Goal: Information Seeking & Learning: Understand process/instructions

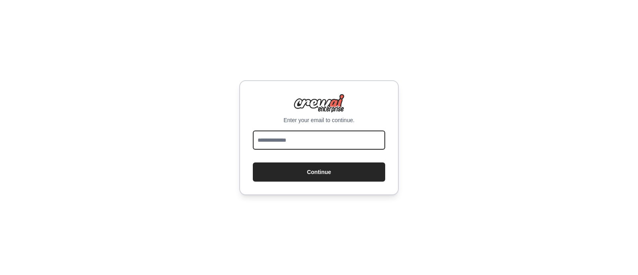
click at [348, 135] on input "email" at bounding box center [319, 139] width 132 height 19
type input "**********"
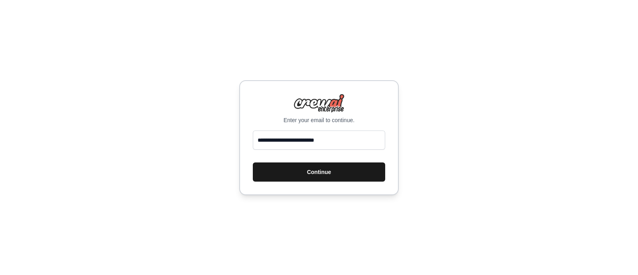
click at [314, 172] on button "Continue" at bounding box center [319, 171] width 132 height 19
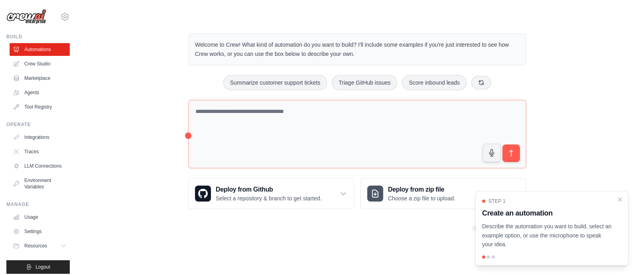
click at [624, 196] on div "Step 1 Create an automation Describe the automation you want to build, select a…" at bounding box center [551, 228] width 153 height 74
click at [621, 197] on icon "Close walkthrough" at bounding box center [619, 198] width 7 height 7
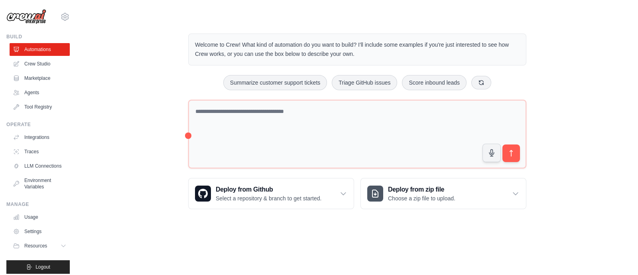
scroll to position [11, 0]
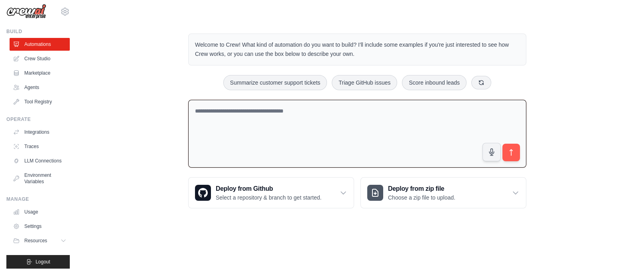
click at [226, 117] on textarea at bounding box center [357, 134] width 338 height 68
click at [32, 83] on link "Agents" at bounding box center [40, 87] width 60 height 13
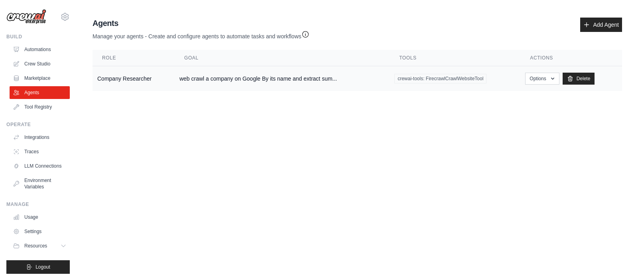
click at [122, 81] on td "Company Researcher" at bounding box center [133, 78] width 82 height 25
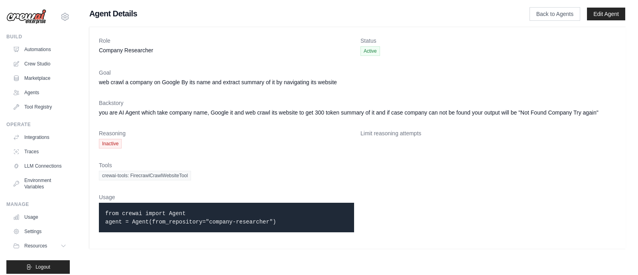
click at [150, 222] on code "from crewai import Agent agent = Agent(from_repository="company-researcher")" at bounding box center [190, 217] width 171 height 15
click at [210, 153] on dl "Role Company Researcher Status Active Goal web crawl a company on Google By its…" at bounding box center [357, 138] width 516 height 202
click at [155, 76] on dt "Goal" at bounding box center [357, 73] width 516 height 8
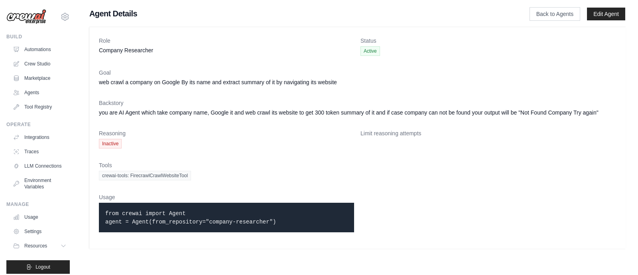
click at [155, 76] on dt "Goal" at bounding box center [357, 73] width 516 height 8
click at [293, 75] on dt "Goal" at bounding box center [357, 73] width 516 height 8
click at [140, 214] on code "from crewai import Agent agent = Agent(from_repository="company-researcher")" at bounding box center [190, 217] width 171 height 15
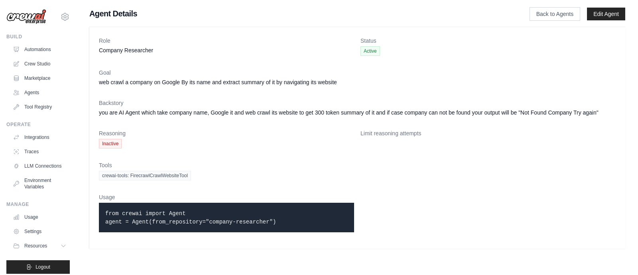
click at [140, 214] on code "from crewai import Agent agent = Agent(from_repository="company-researcher")" at bounding box center [190, 217] width 171 height 15
drag, startPoint x: 268, startPoint y: 222, endPoint x: 104, endPoint y: 215, distance: 164.7
click at [104, 215] on div "from crewai import Agent agent = Agent(from_repository="company-researcher")" at bounding box center [226, 216] width 255 height 29
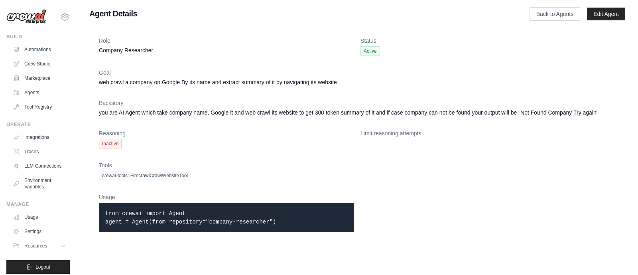
copy code "from crewai import Agent agent = Agent(from_repository="company-researcher")"
